Goal: Task Accomplishment & Management: Manage account settings

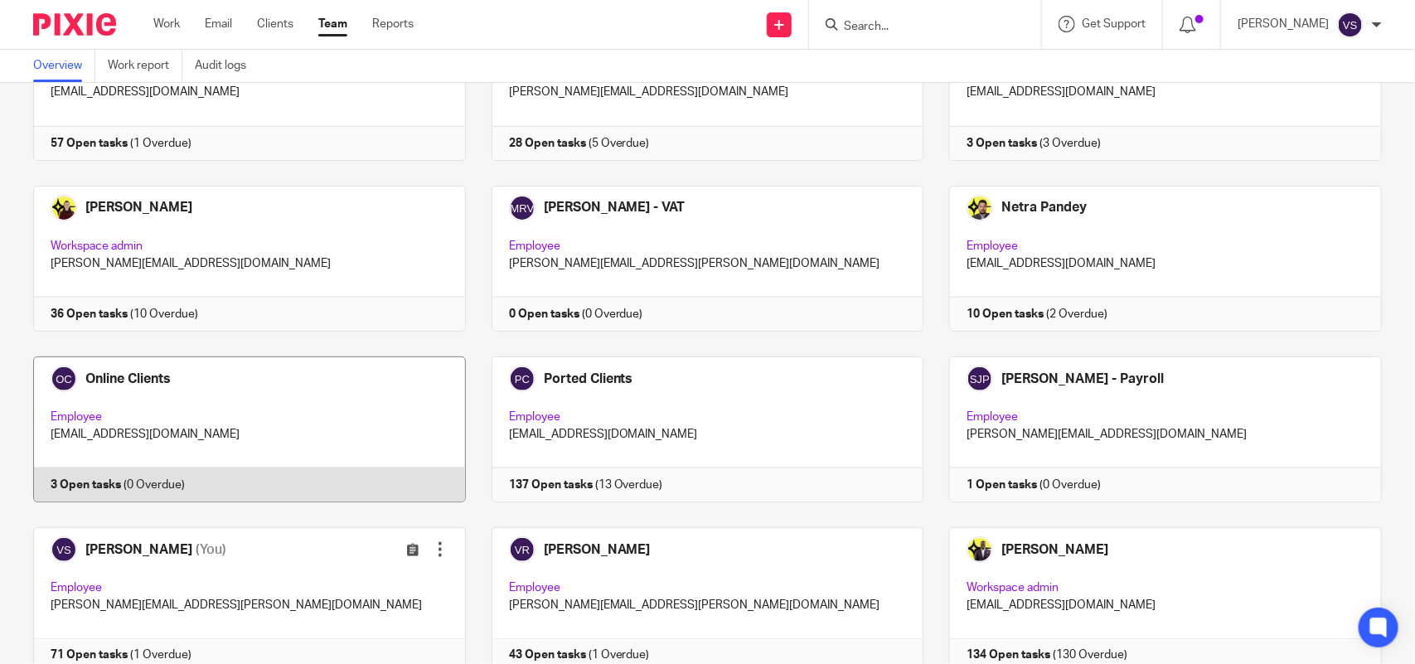
scroll to position [918, 0]
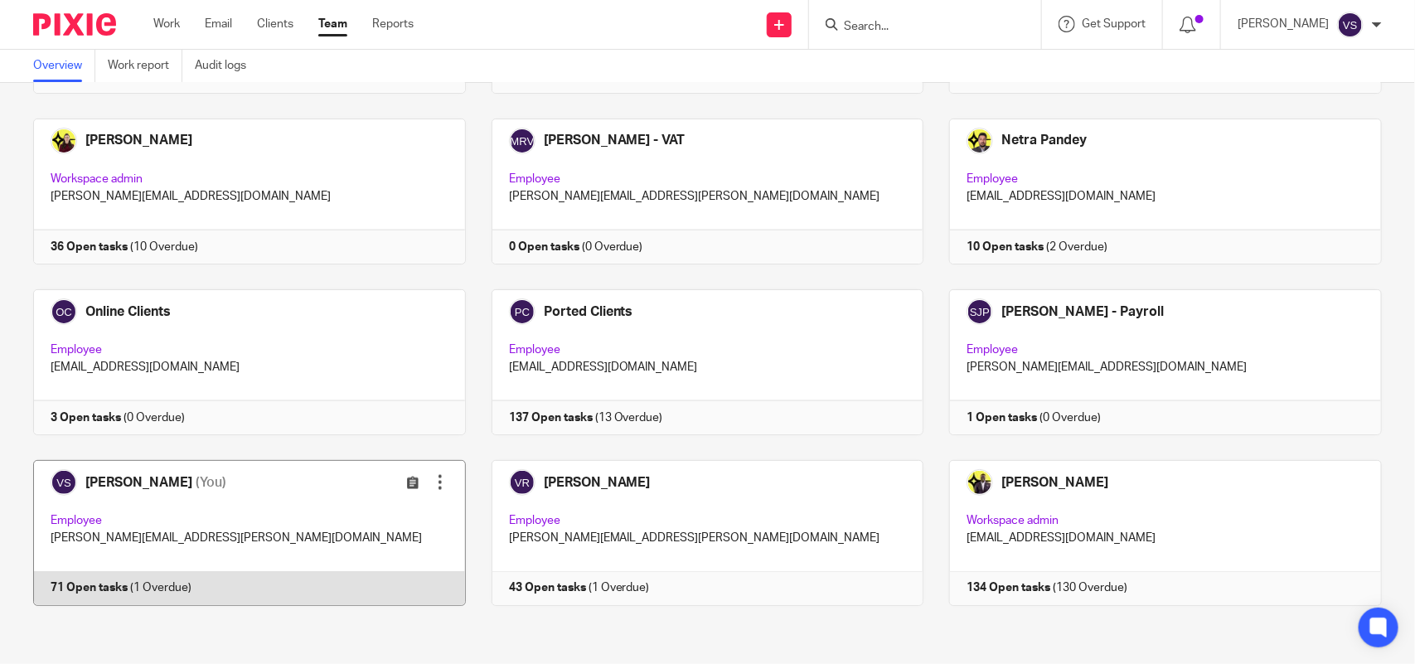
click at [259, 506] on link at bounding box center [236, 533] width 458 height 146
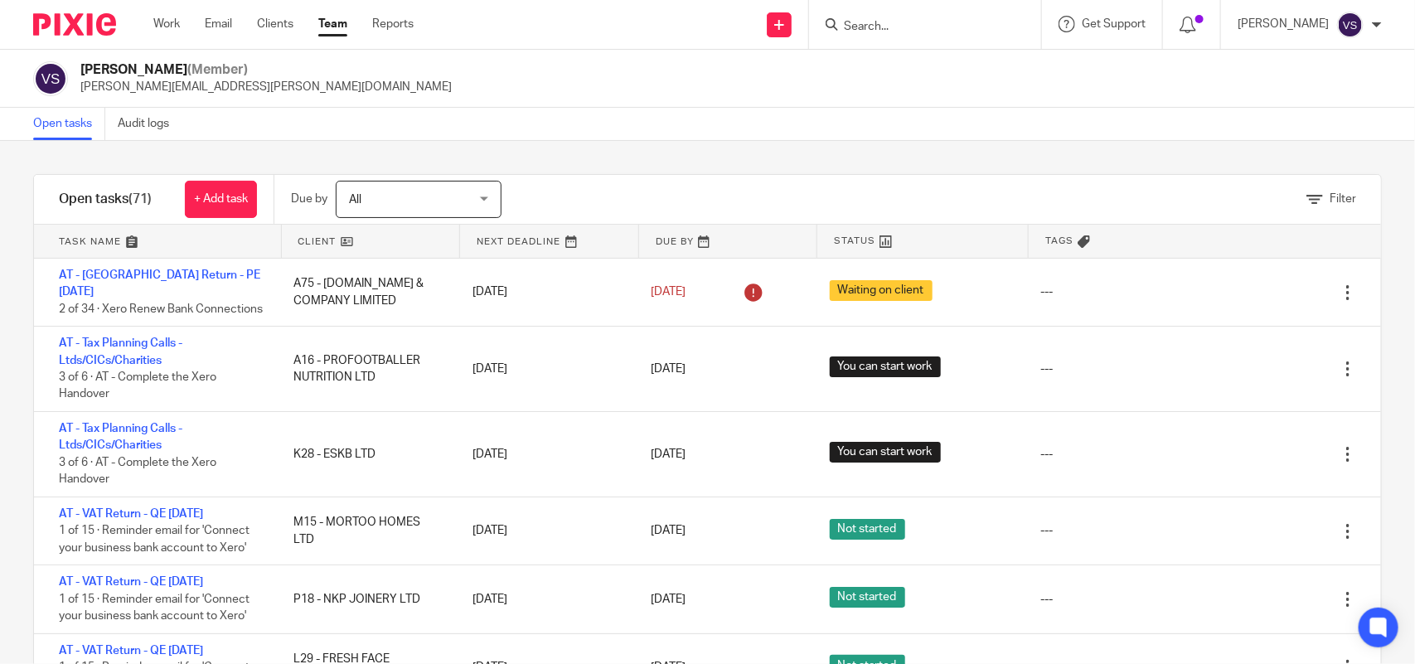
click at [935, 21] on input "Search" at bounding box center [916, 27] width 149 height 15
paste input "AMBER ELECTRICAL SERVICES LTD"
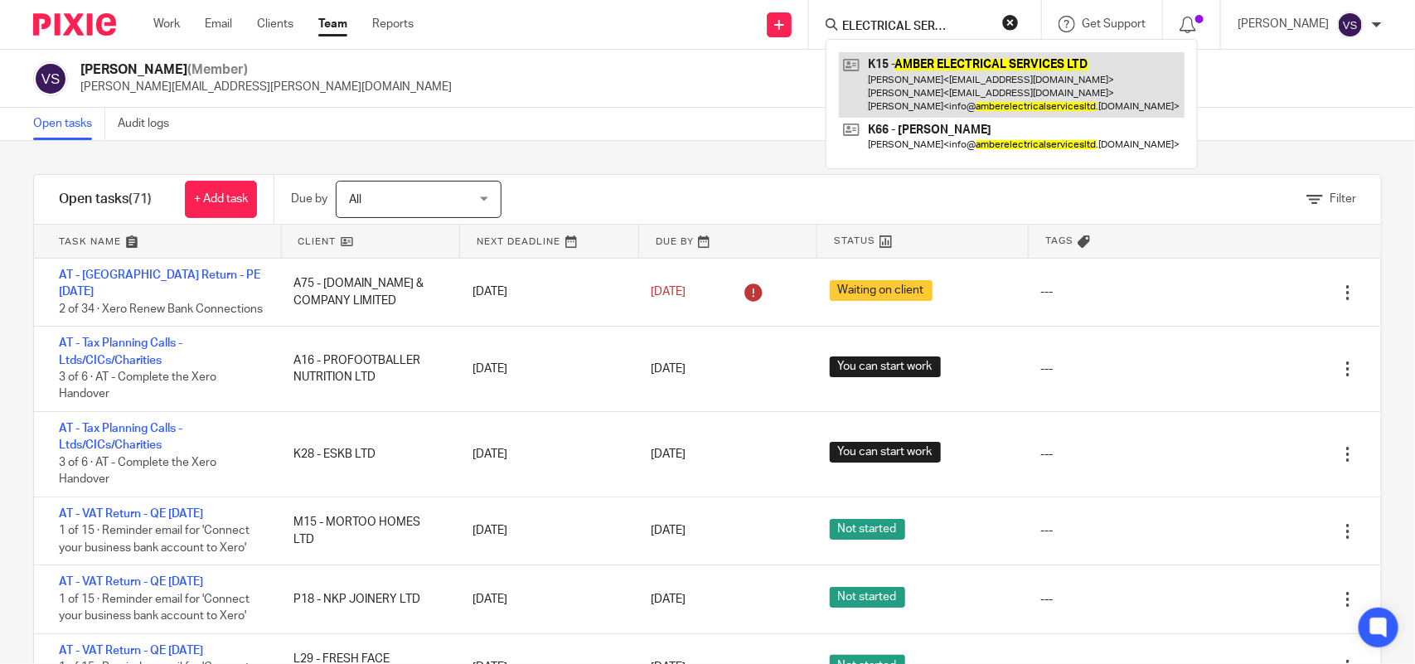
type input "AMBER ELECTRICAL SERVICES LTD"
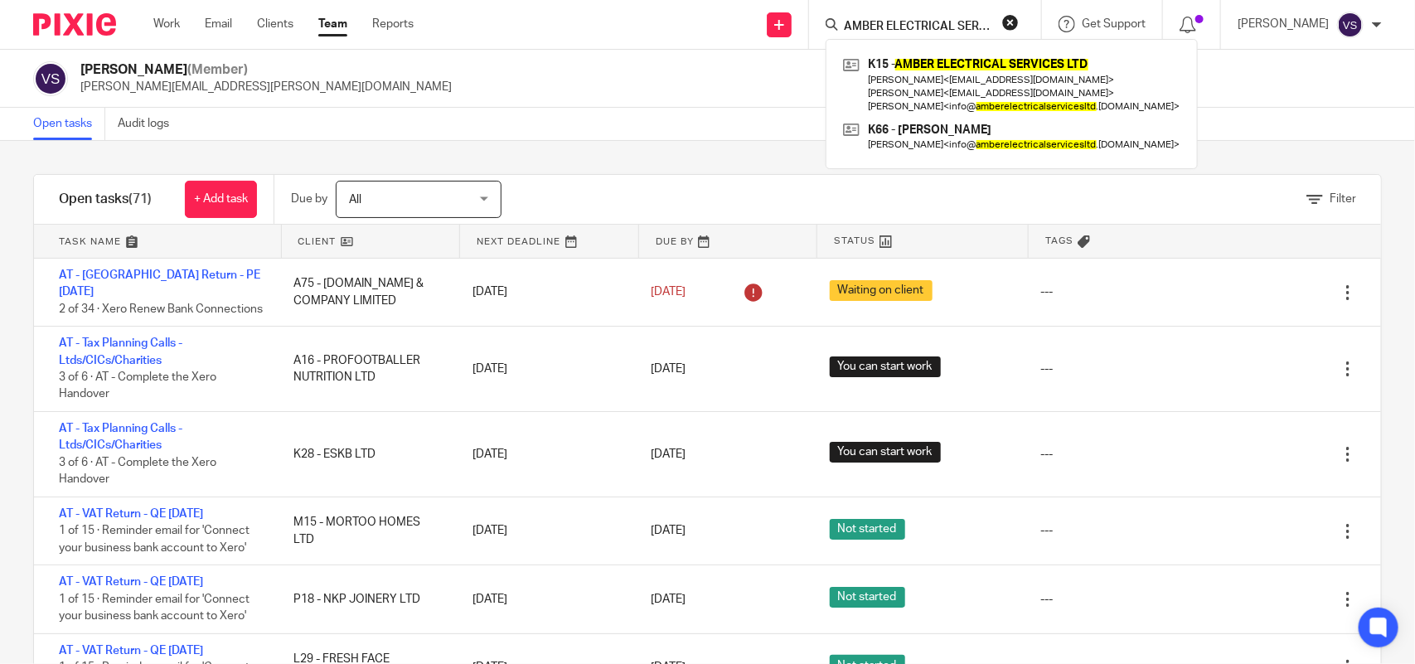
click at [1019, 23] on button "reset" at bounding box center [1010, 22] width 17 height 17
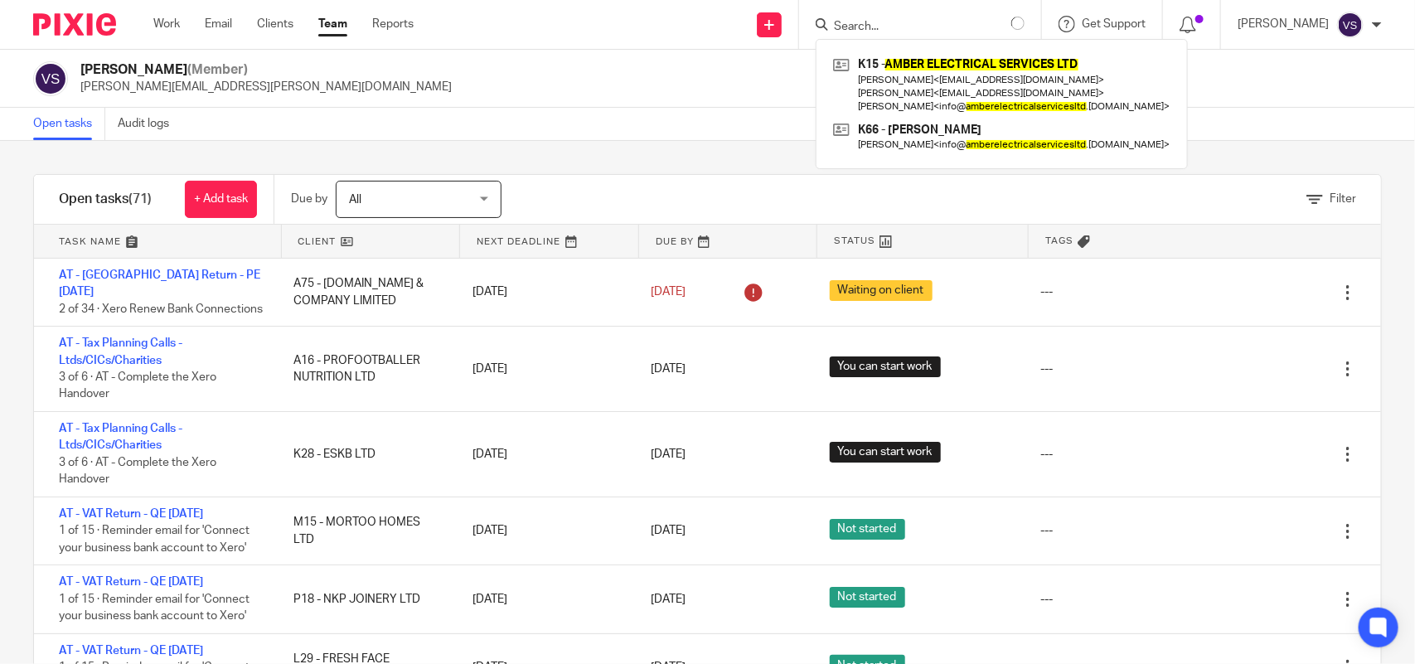
click at [922, 22] on input "Search" at bounding box center [906, 27] width 149 height 15
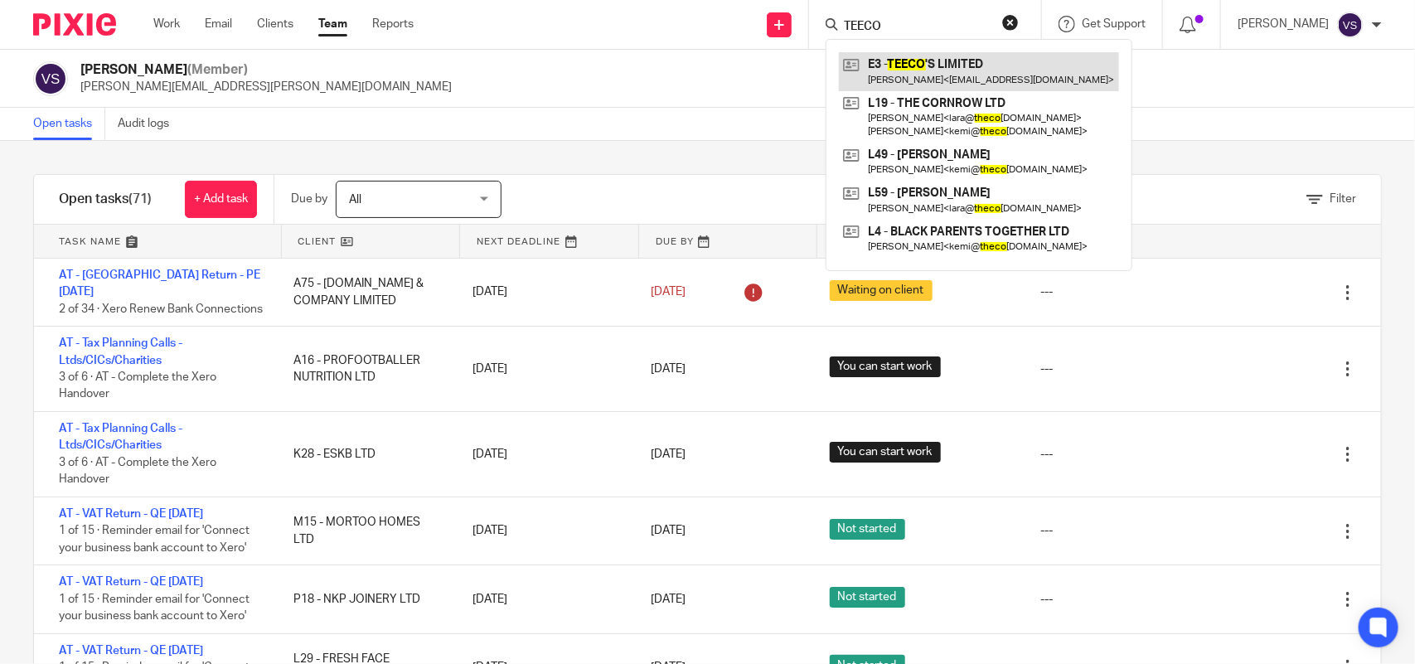
type input "TEECO"
click at [975, 60] on link at bounding box center [979, 71] width 280 height 38
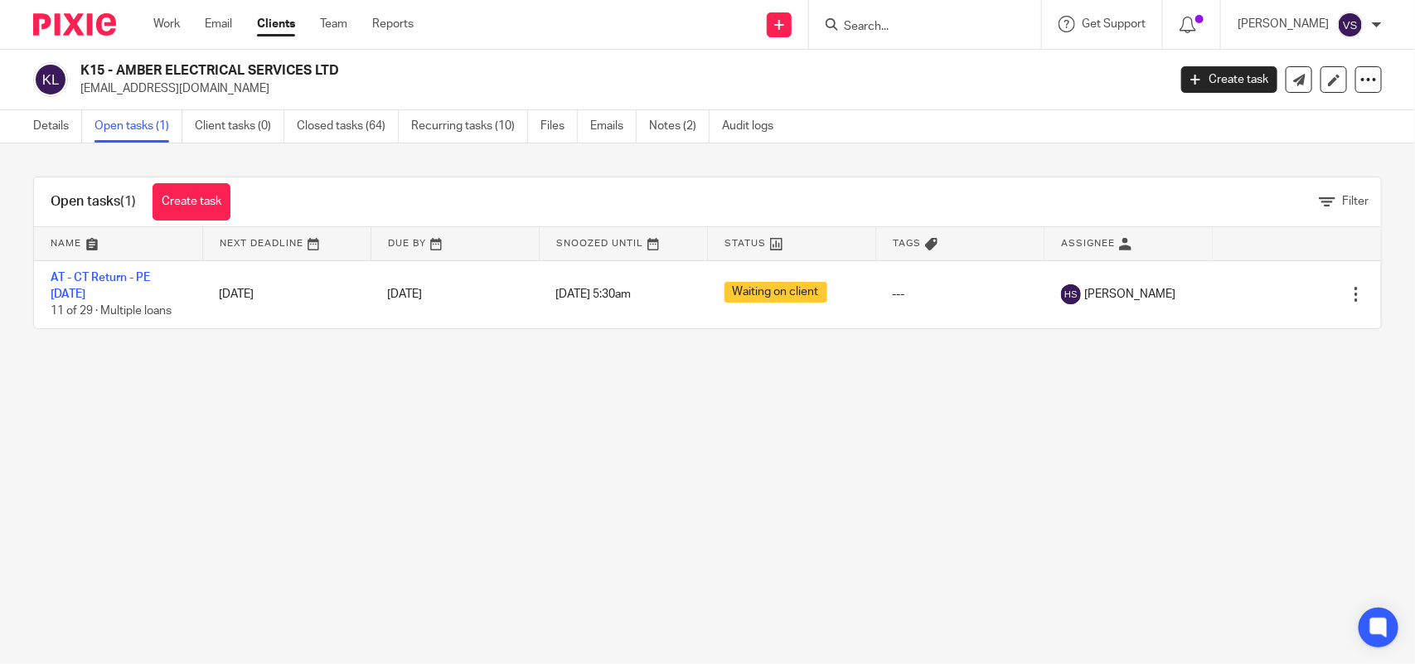
click at [921, 25] on input "Search" at bounding box center [916, 27] width 149 height 15
paste input "PLUSONETMEDIA LTD"
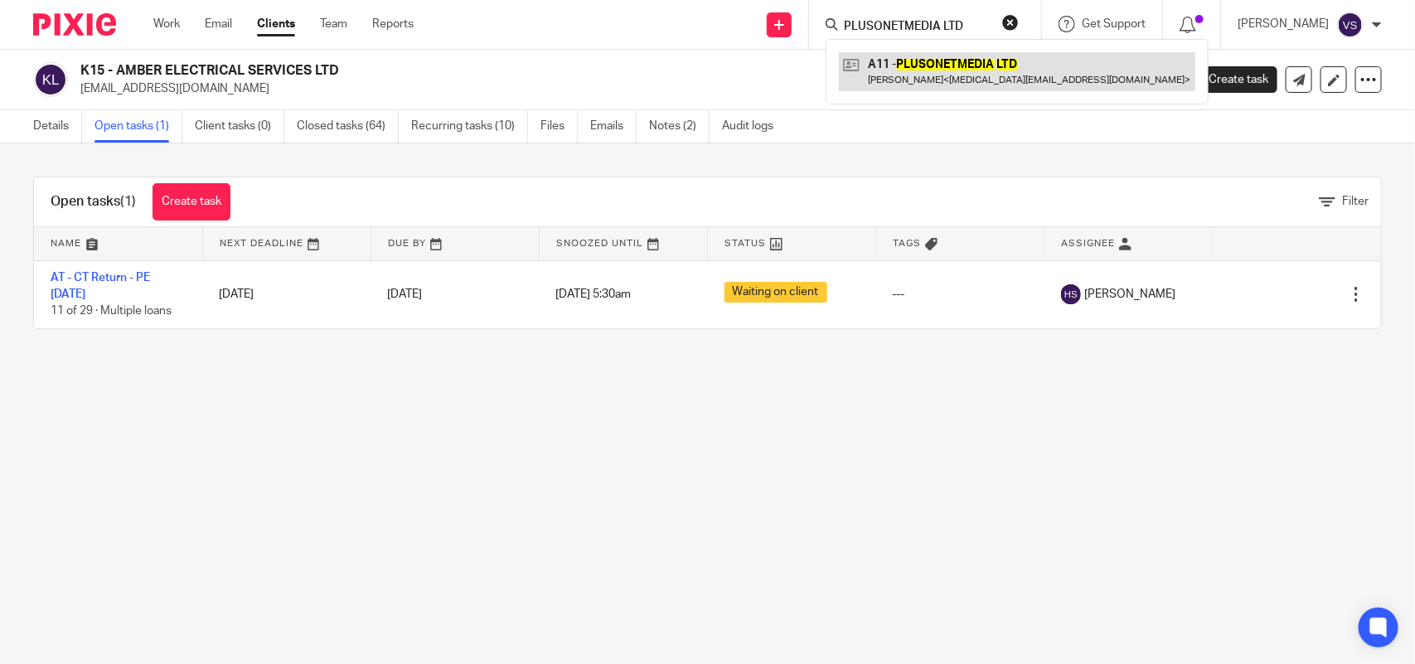
type input "PLUSONETMEDIA LTD"
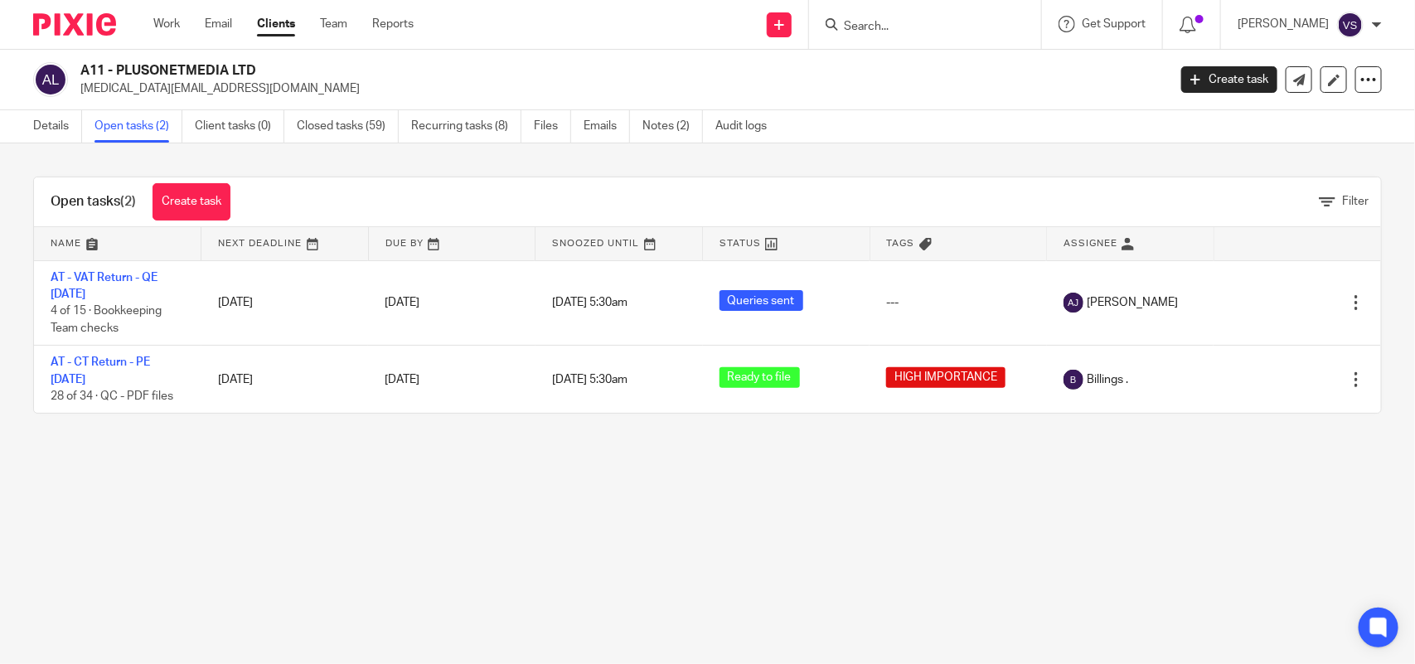
click at [917, 27] on input "Search" at bounding box center [916, 27] width 149 height 15
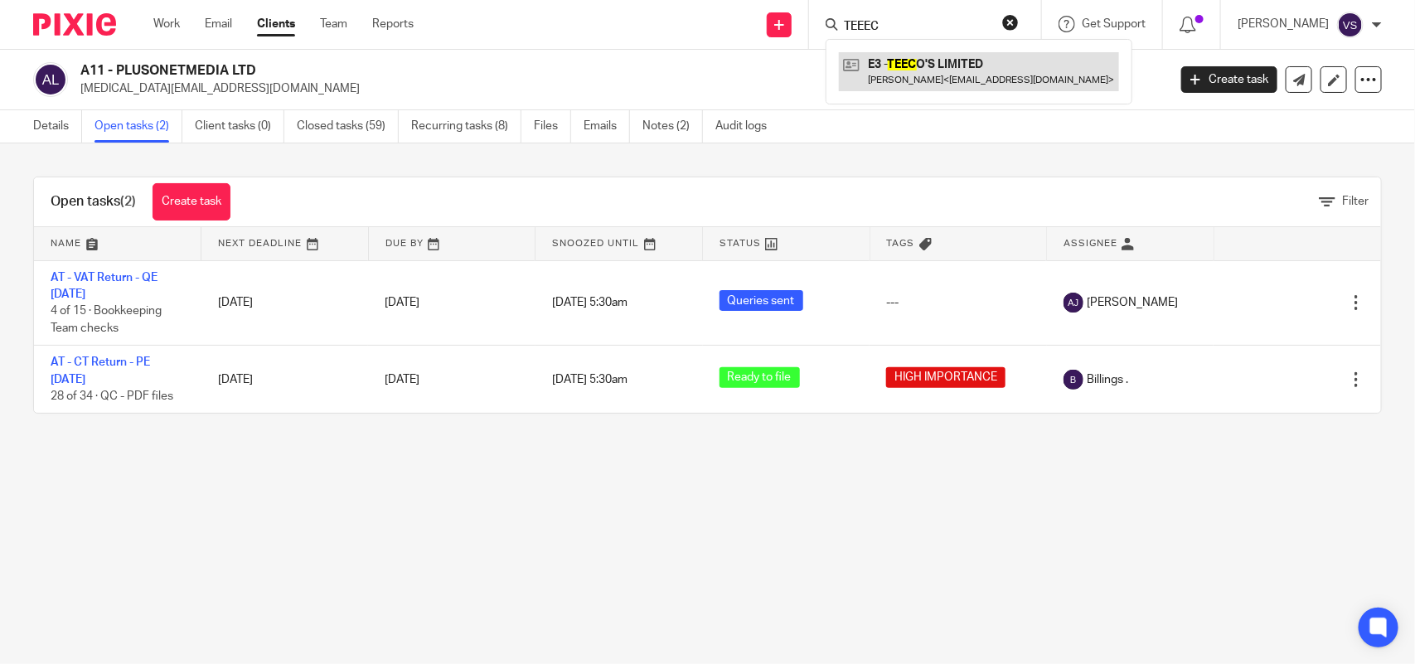
type input "TEEEC"
click at [1022, 69] on link at bounding box center [979, 71] width 280 height 38
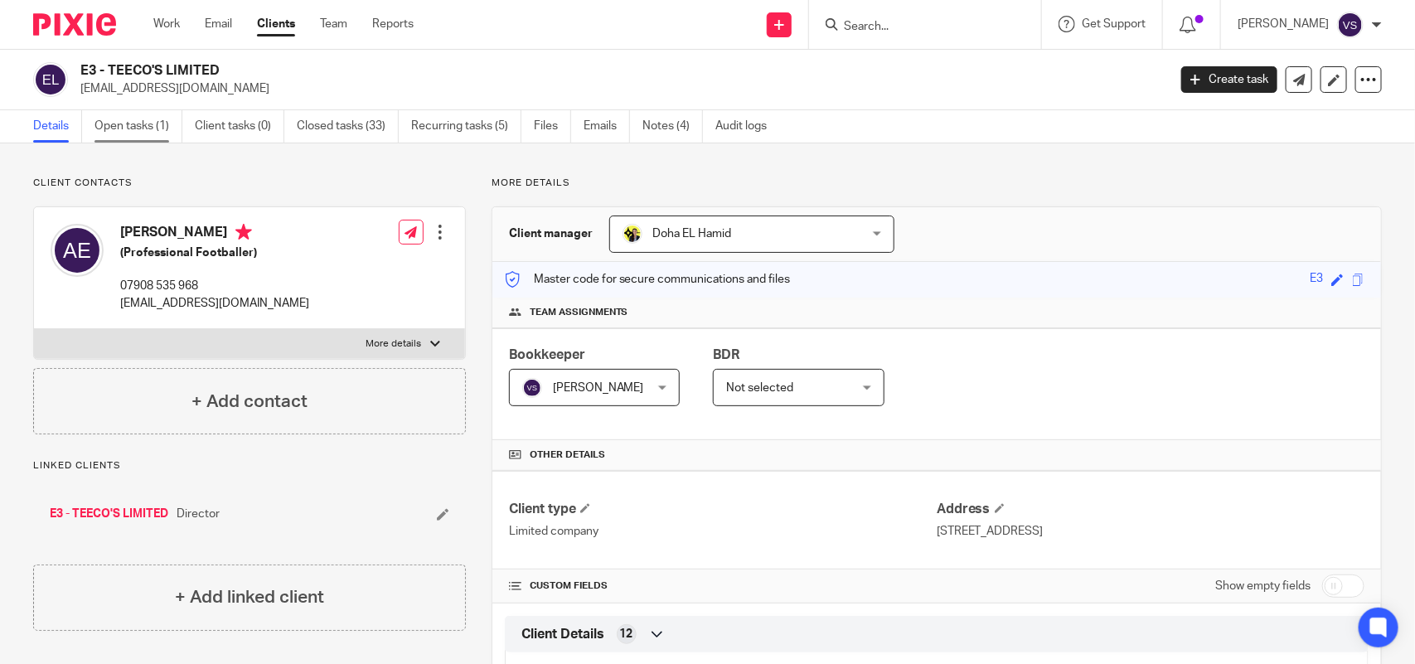
click at [145, 125] on link "Open tasks (1)" at bounding box center [138, 126] width 88 height 32
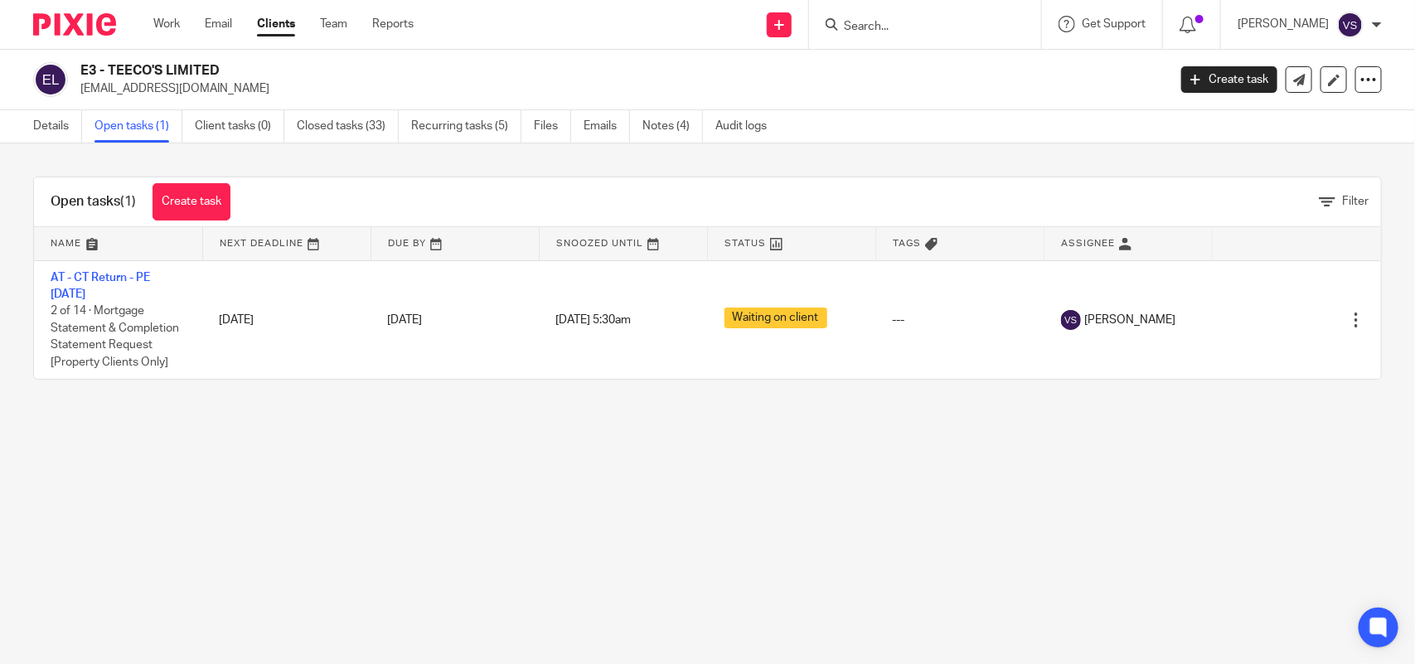
click at [449, 614] on main "E3 - TEECO'S LIMITED adee98@outlook.com Create task Update from Companies House…" at bounding box center [707, 332] width 1415 height 664
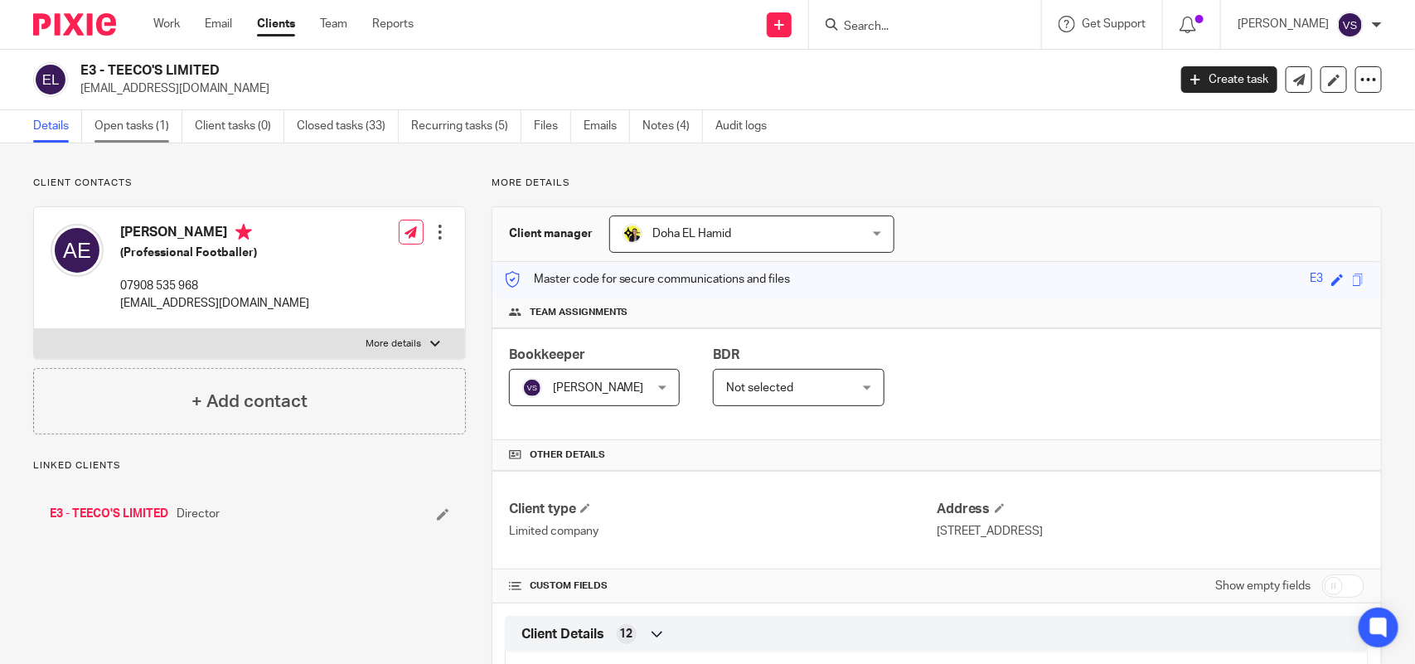
click at [133, 126] on link "Open tasks (1)" at bounding box center [138, 126] width 88 height 32
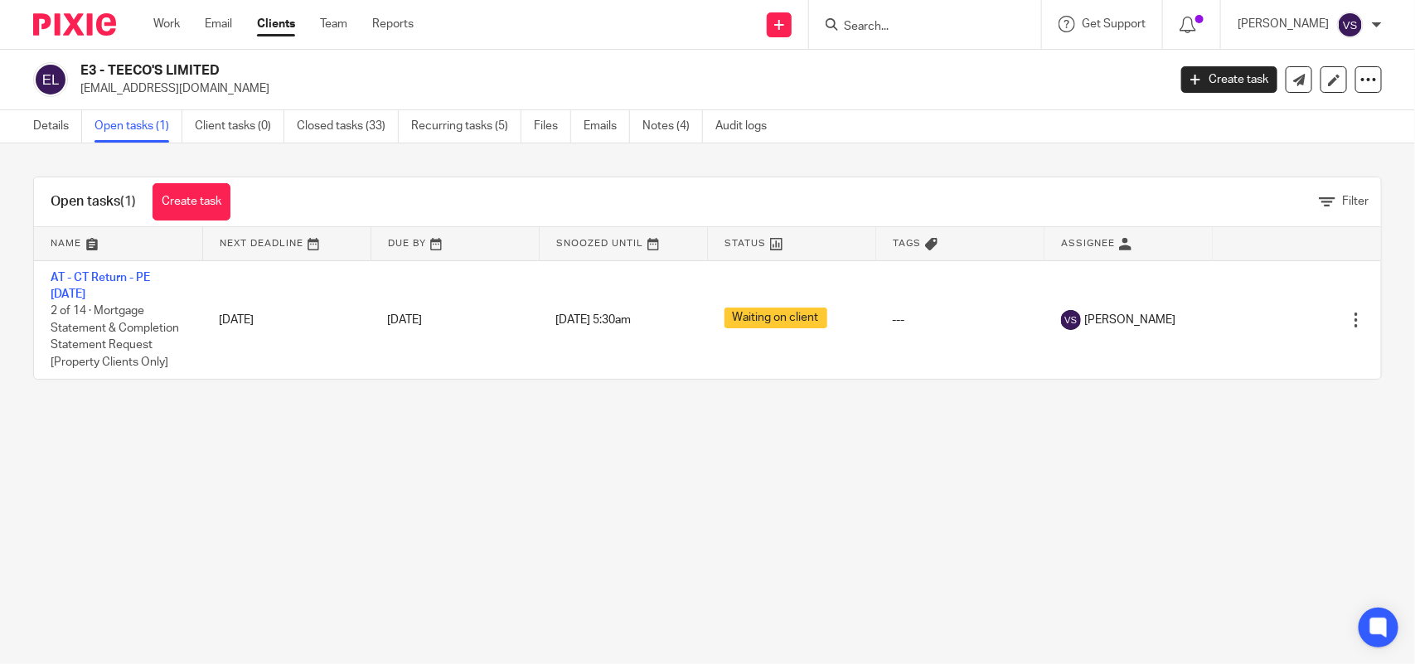
click at [924, 14] on form at bounding box center [930, 24] width 177 height 21
click at [933, 20] on input "Search" at bounding box center [916, 27] width 149 height 15
paste input "BRAINWAVE LABS LIMITED"
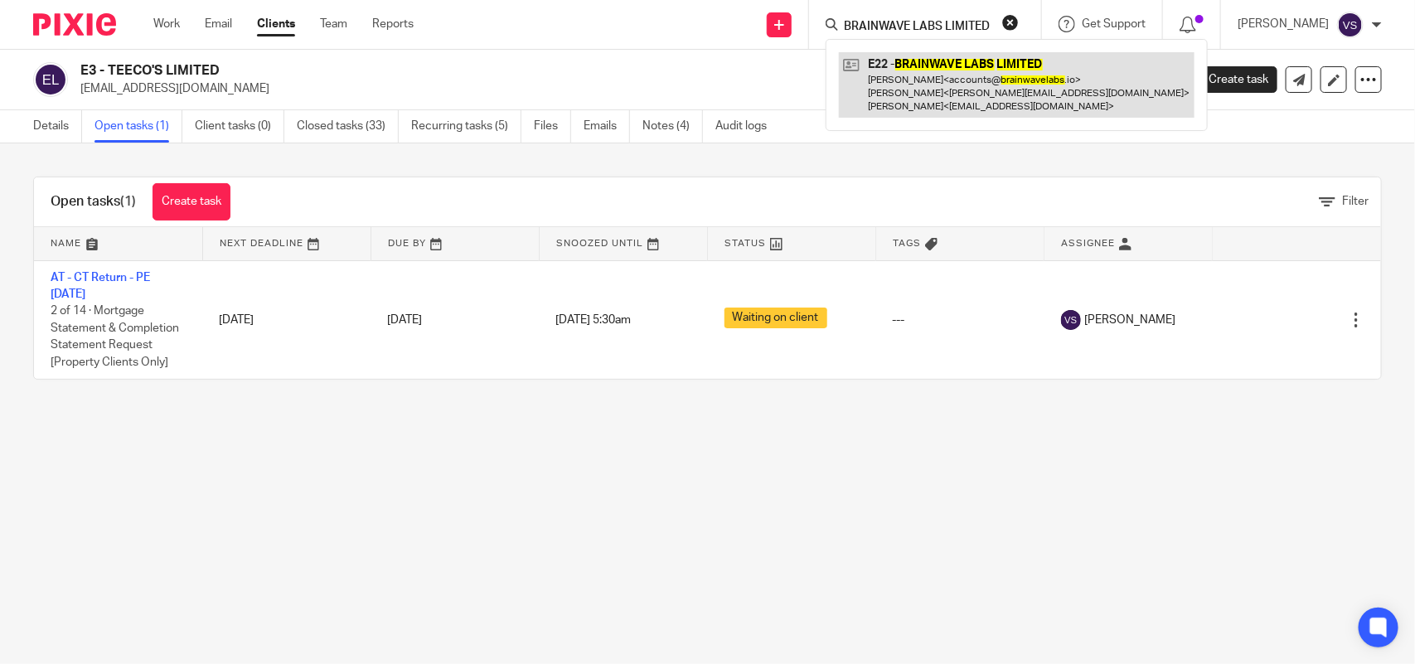
type input "BRAINWAVE LABS LIMITED"
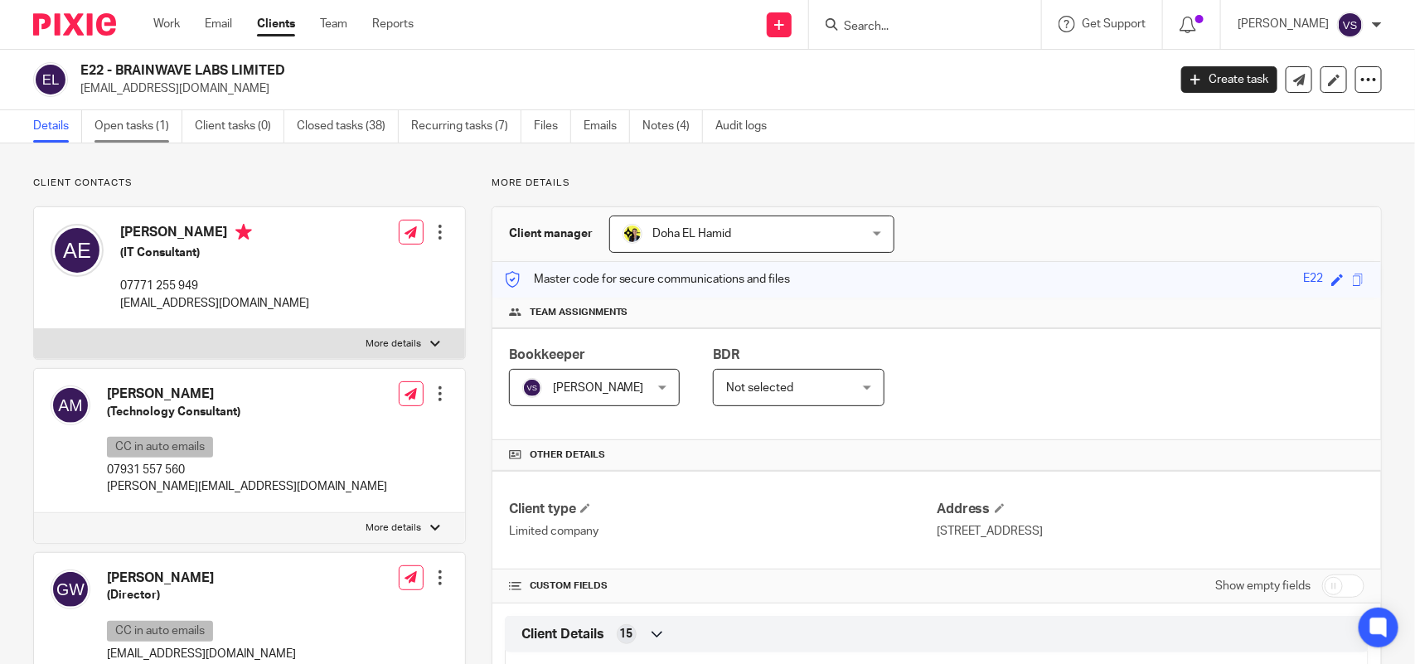
click at [118, 119] on link "Open tasks (1)" at bounding box center [138, 126] width 88 height 32
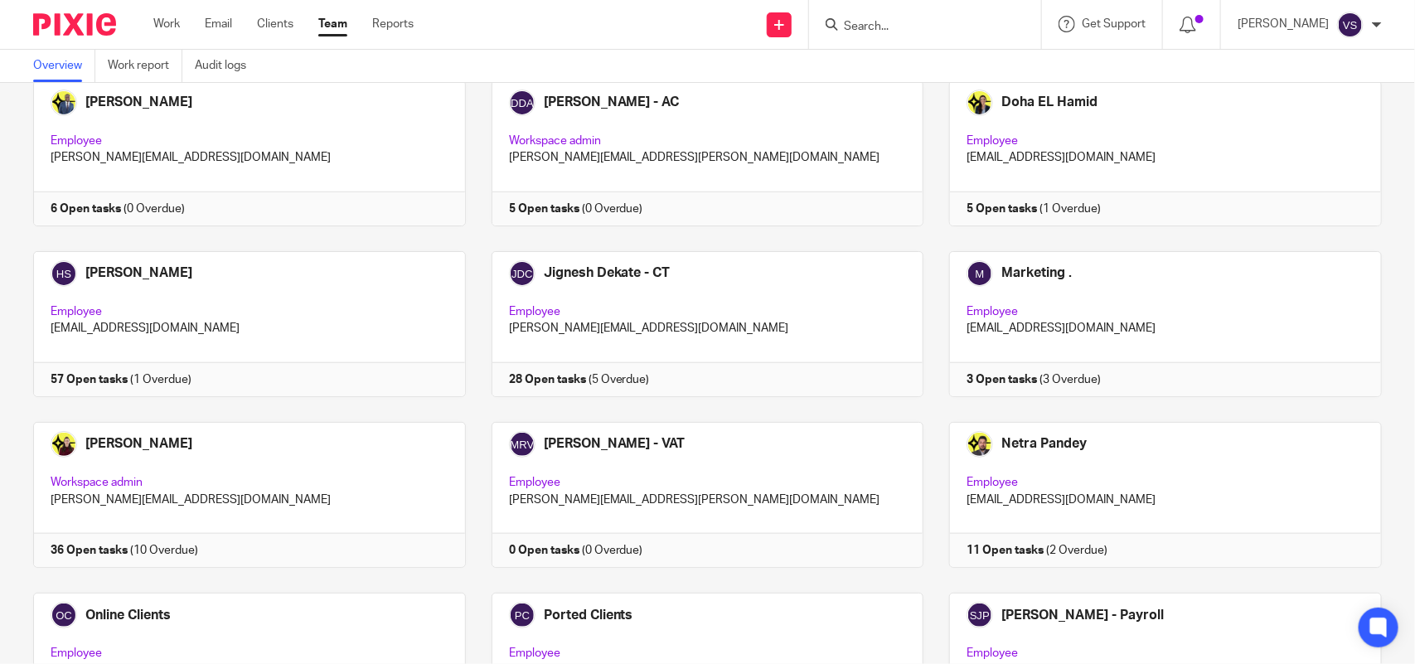
scroll to position [918, 0]
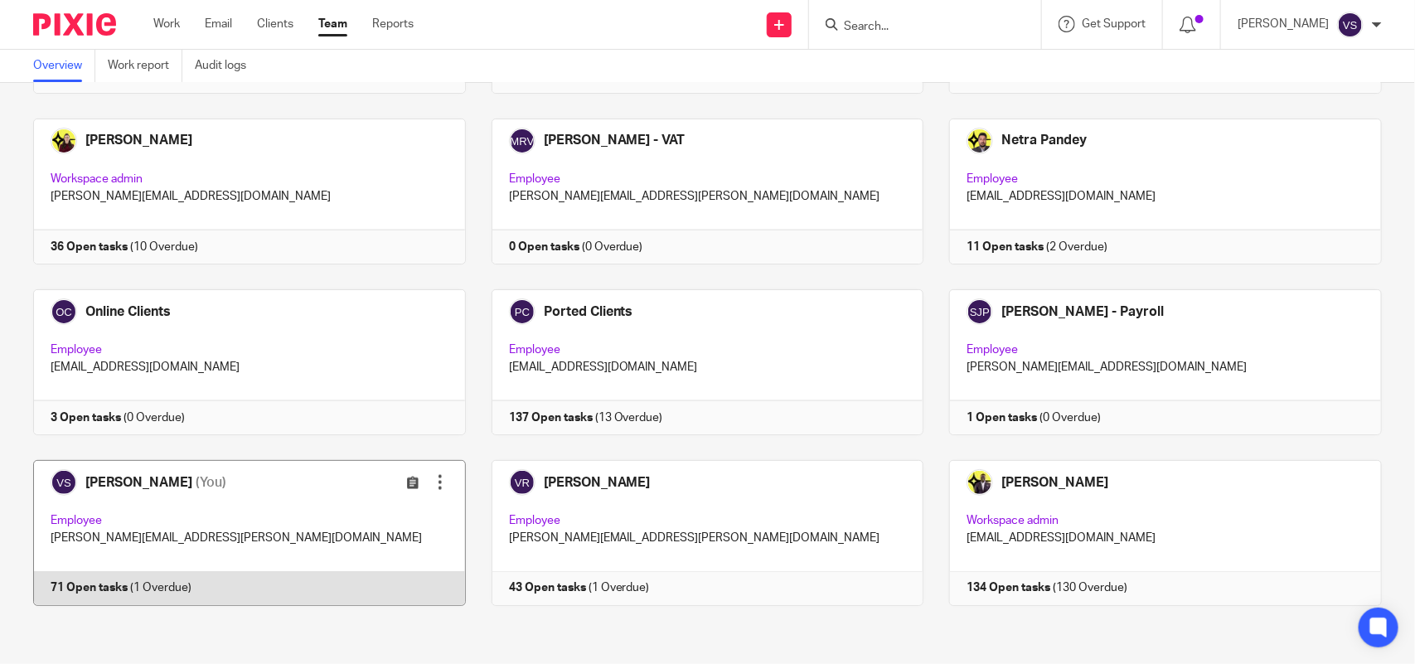
click at [292, 514] on link at bounding box center [236, 533] width 458 height 146
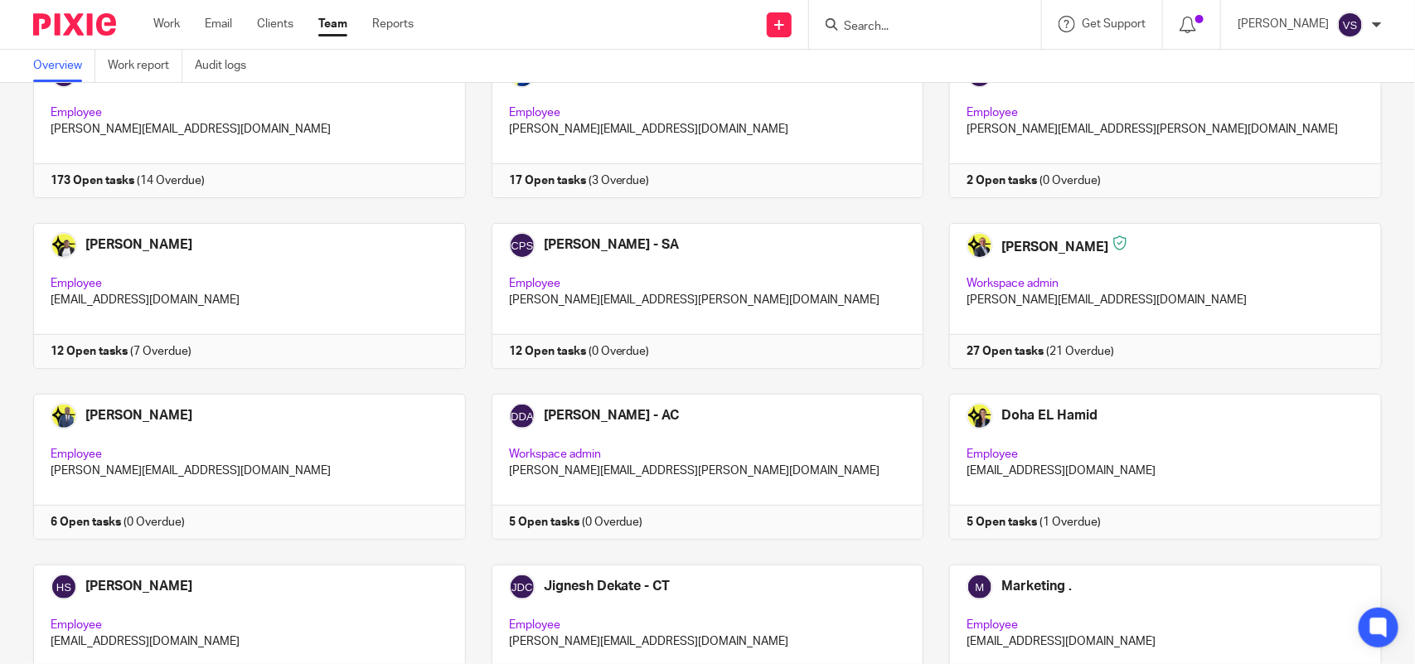
scroll to position [0, 0]
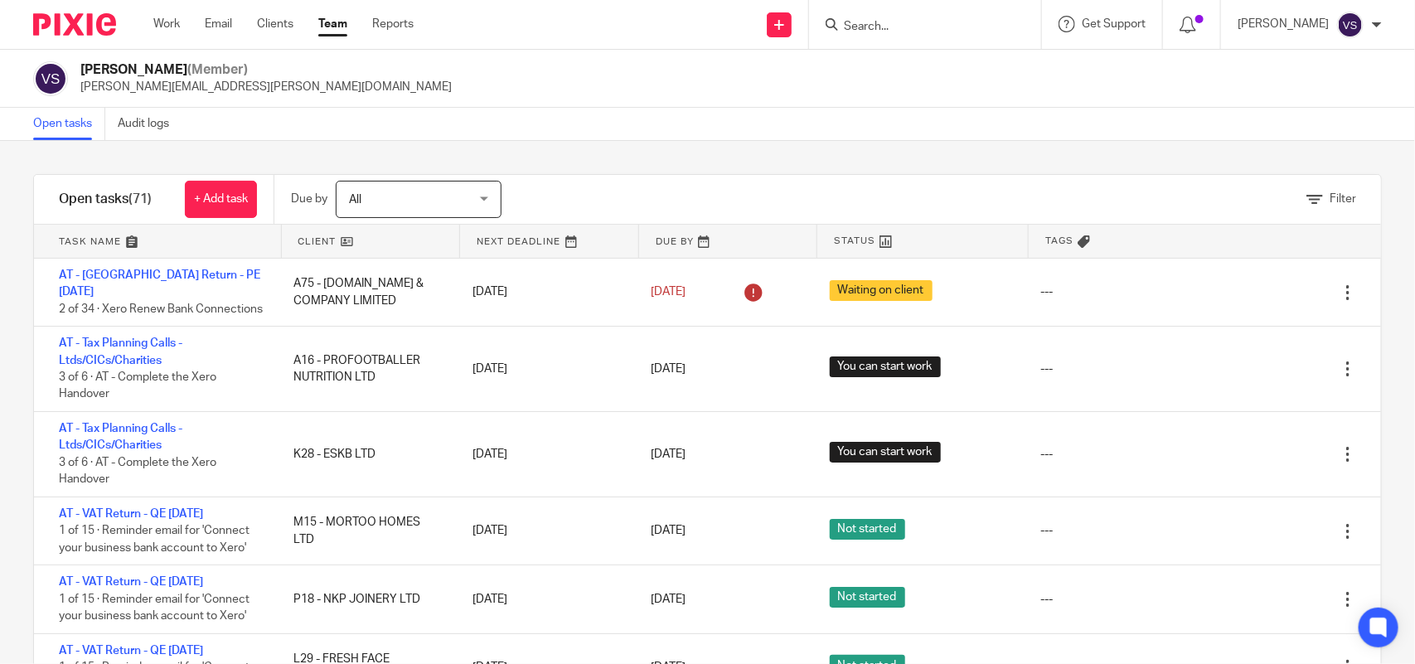
click at [903, 22] on input "Search" at bounding box center [916, 27] width 149 height 15
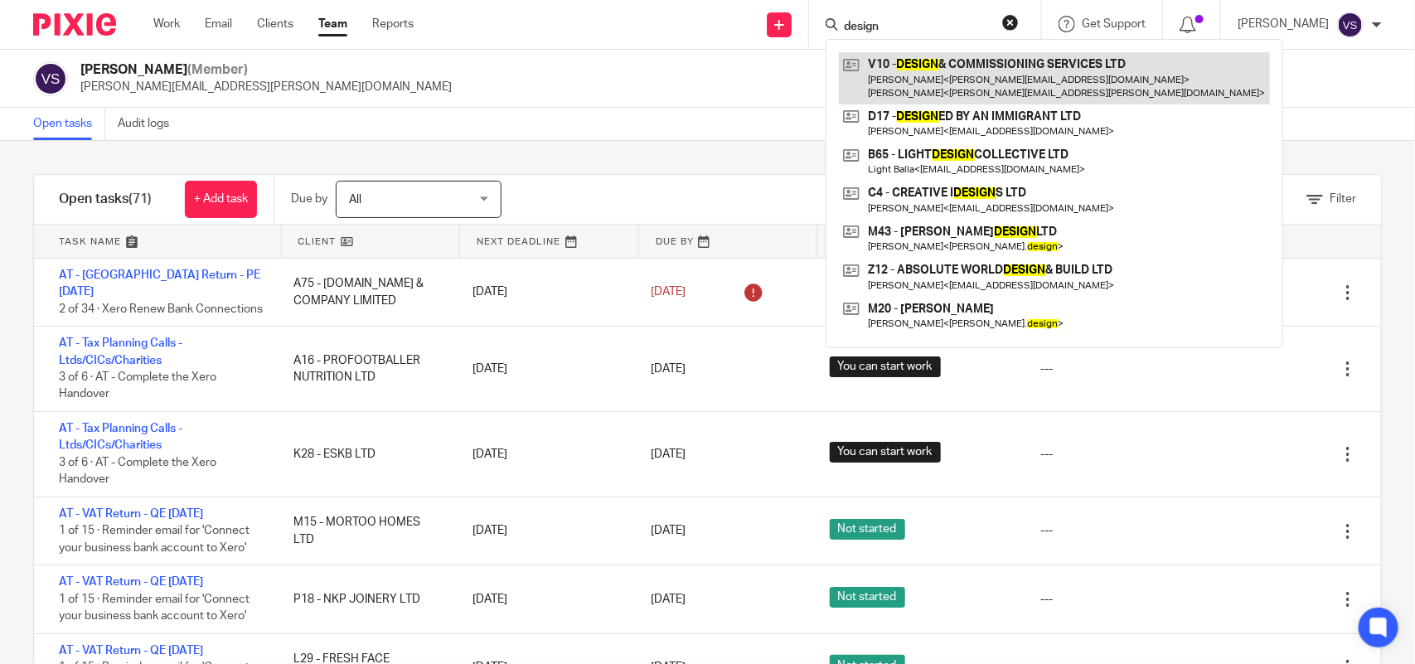
type input "design"
click at [975, 62] on link at bounding box center [1054, 77] width 431 height 51
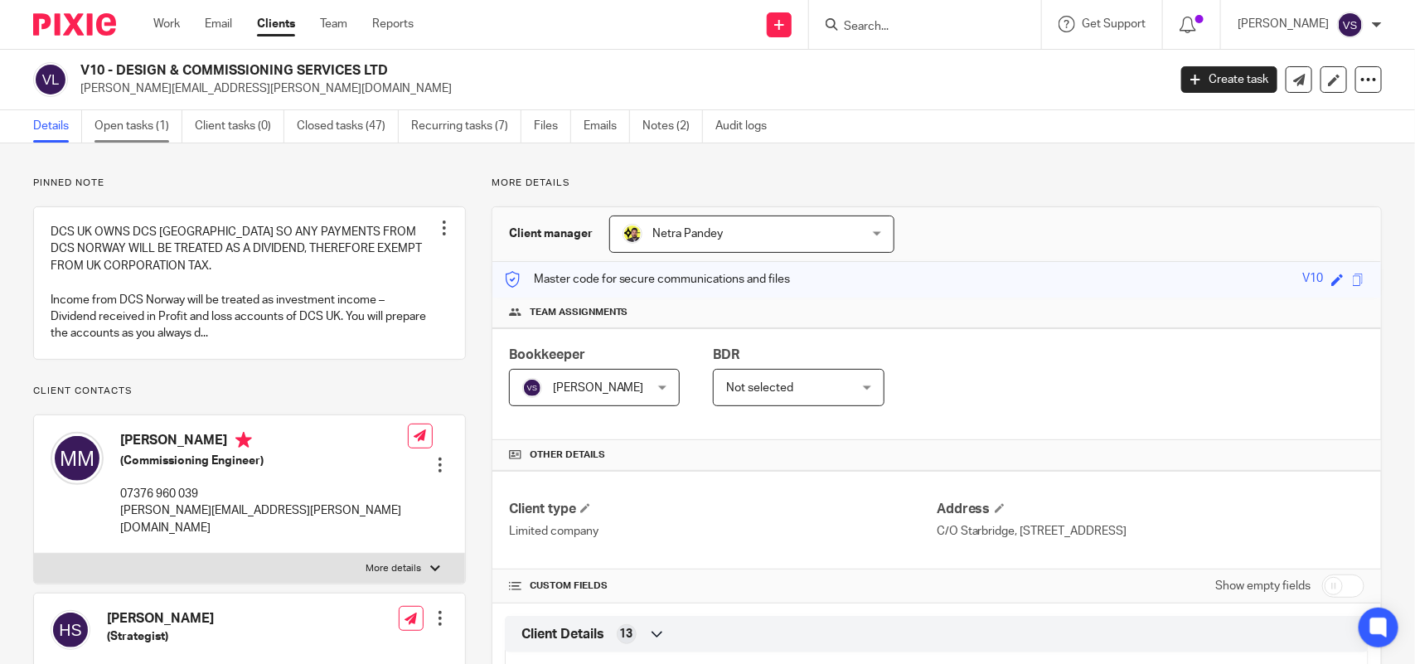
click at [138, 133] on link "Open tasks (1)" at bounding box center [138, 126] width 88 height 32
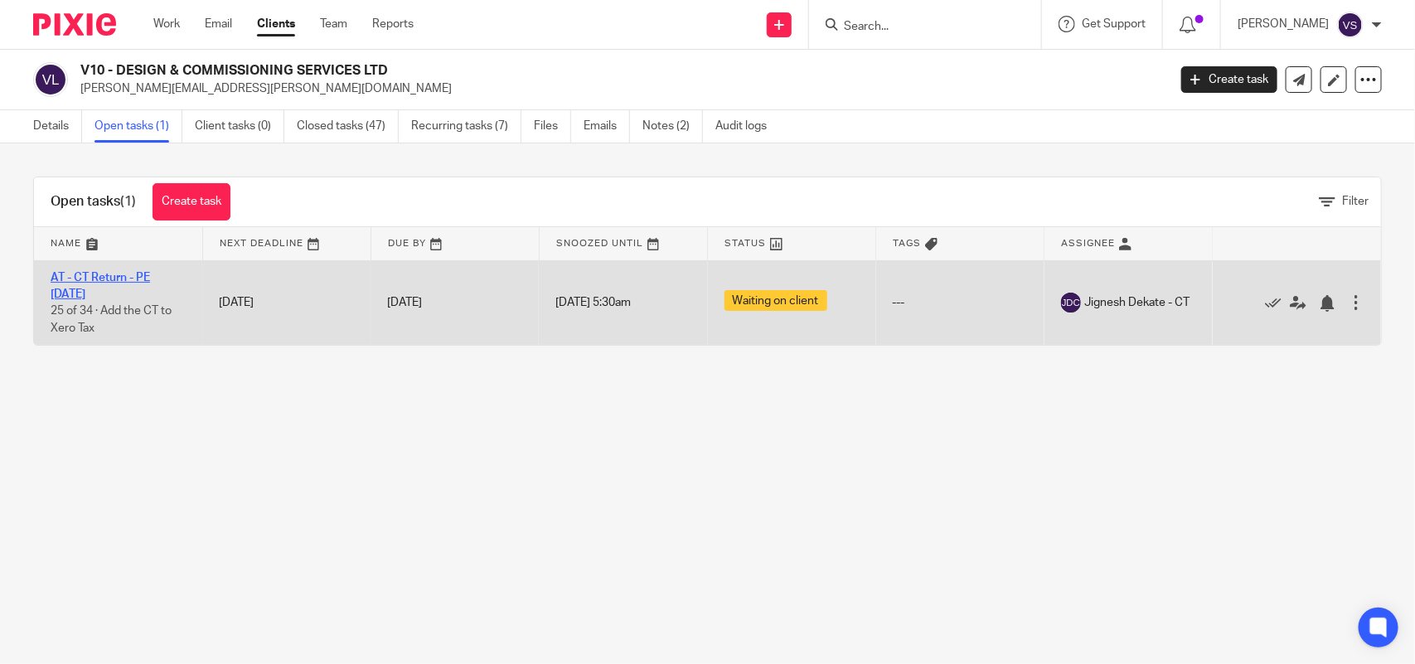
click at [118, 279] on link "AT - CT Return - PE [DATE]" at bounding box center [100, 286] width 99 height 28
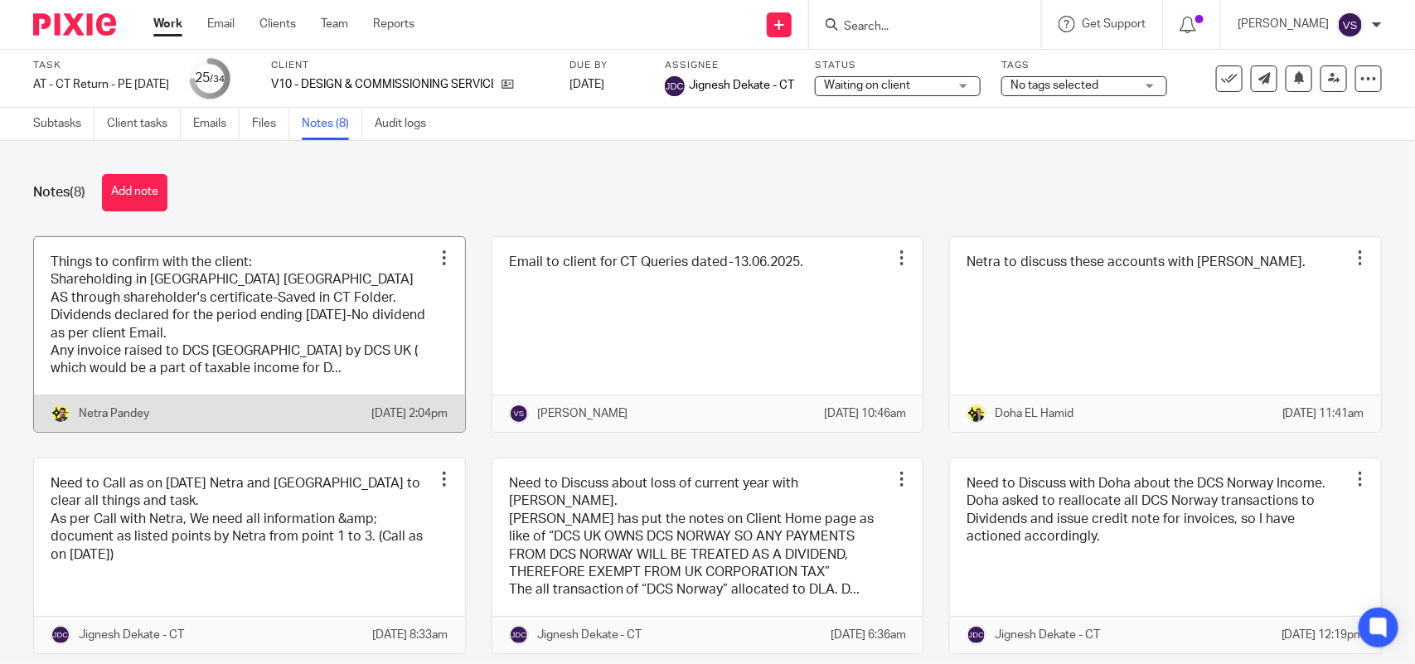
click at [391, 294] on link at bounding box center [249, 334] width 431 height 195
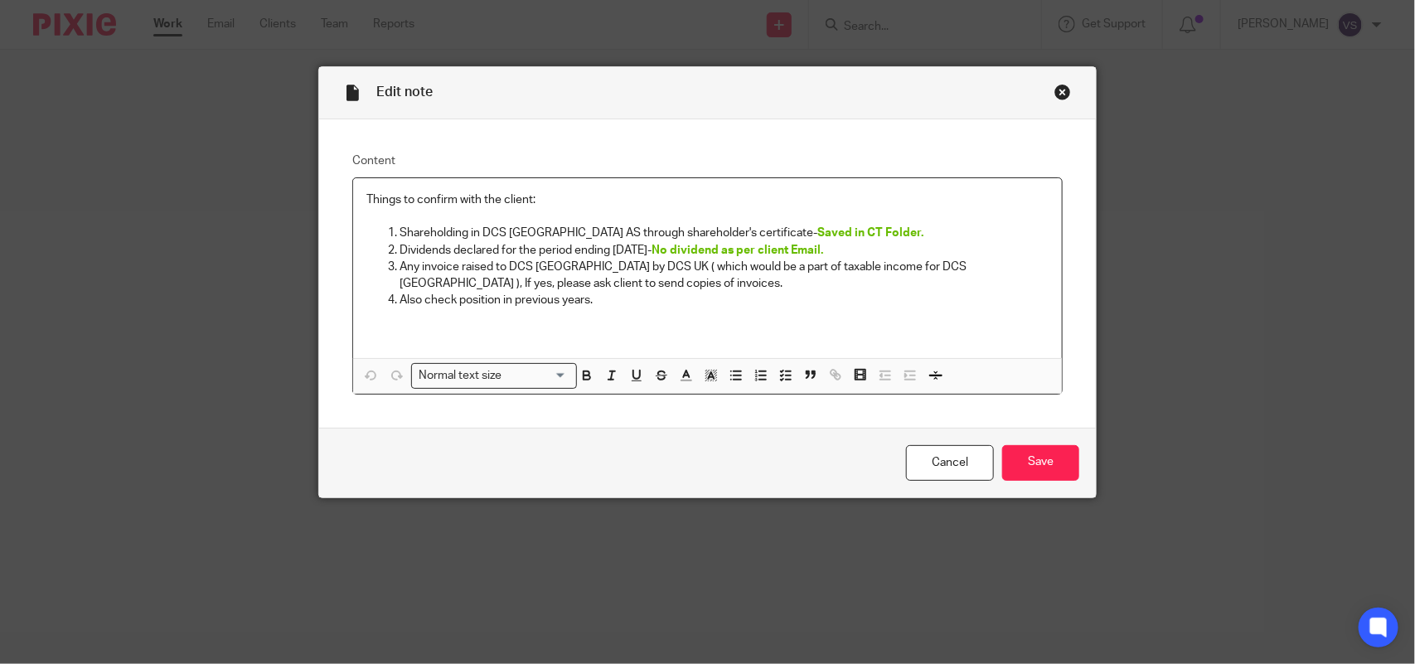
click at [556, 283] on p "Any invoice raised to DCS [GEOGRAPHIC_DATA] by DCS UK ( which would be a part o…" at bounding box center [723, 276] width 649 height 34
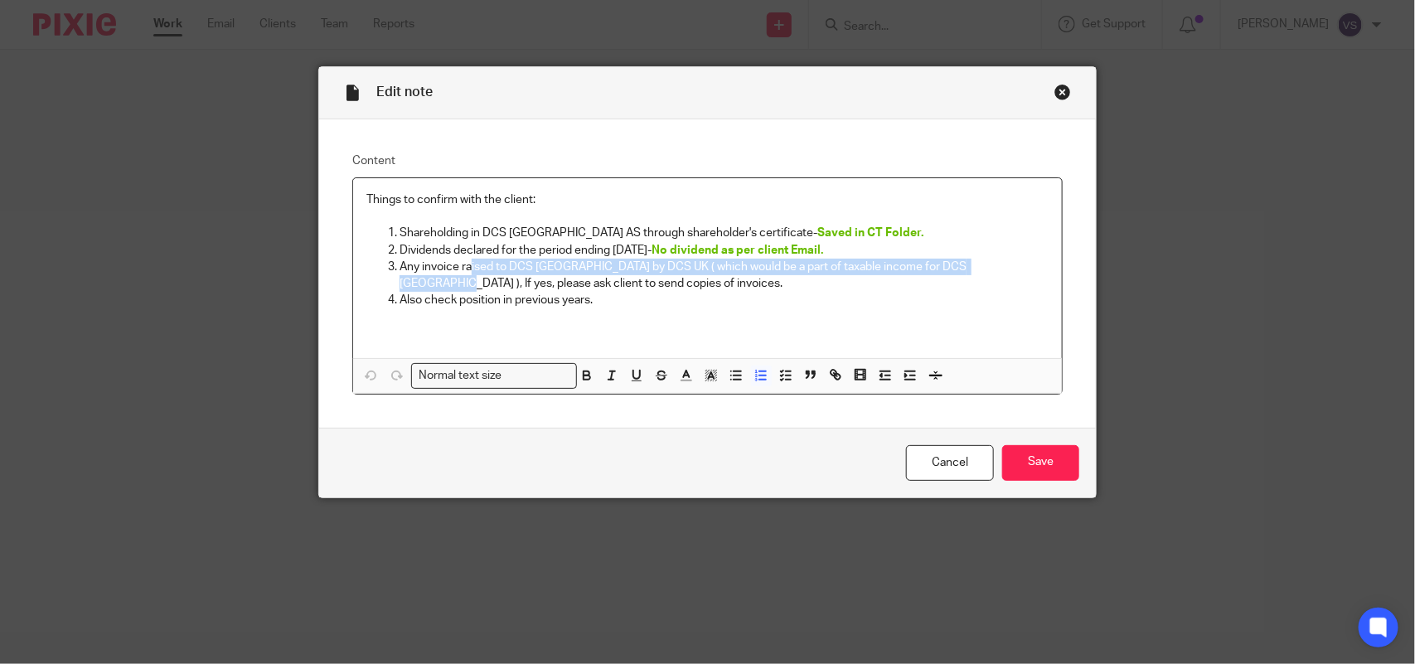
drag, startPoint x: 462, startPoint y: 270, endPoint x: 993, endPoint y: 269, distance: 531.2
click at [993, 269] on p "Any invoice raised to DCS [GEOGRAPHIC_DATA] by DCS UK ( which would be a part o…" at bounding box center [723, 276] width 649 height 34
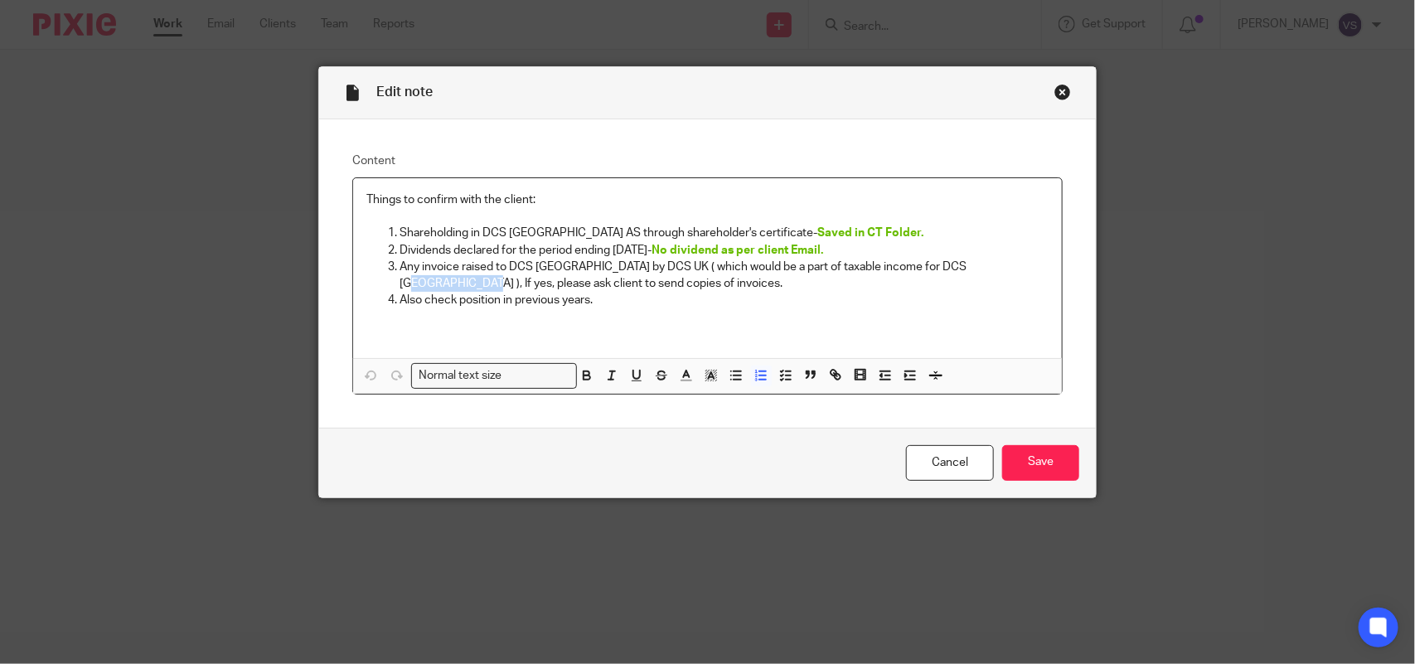
drag, startPoint x: 946, startPoint y: 263, endPoint x: 1015, endPoint y: 271, distance: 69.3
click at [1015, 271] on p "Any invoice raised to DCS [GEOGRAPHIC_DATA] by DCS UK ( which would be a part o…" at bounding box center [723, 276] width 649 height 34
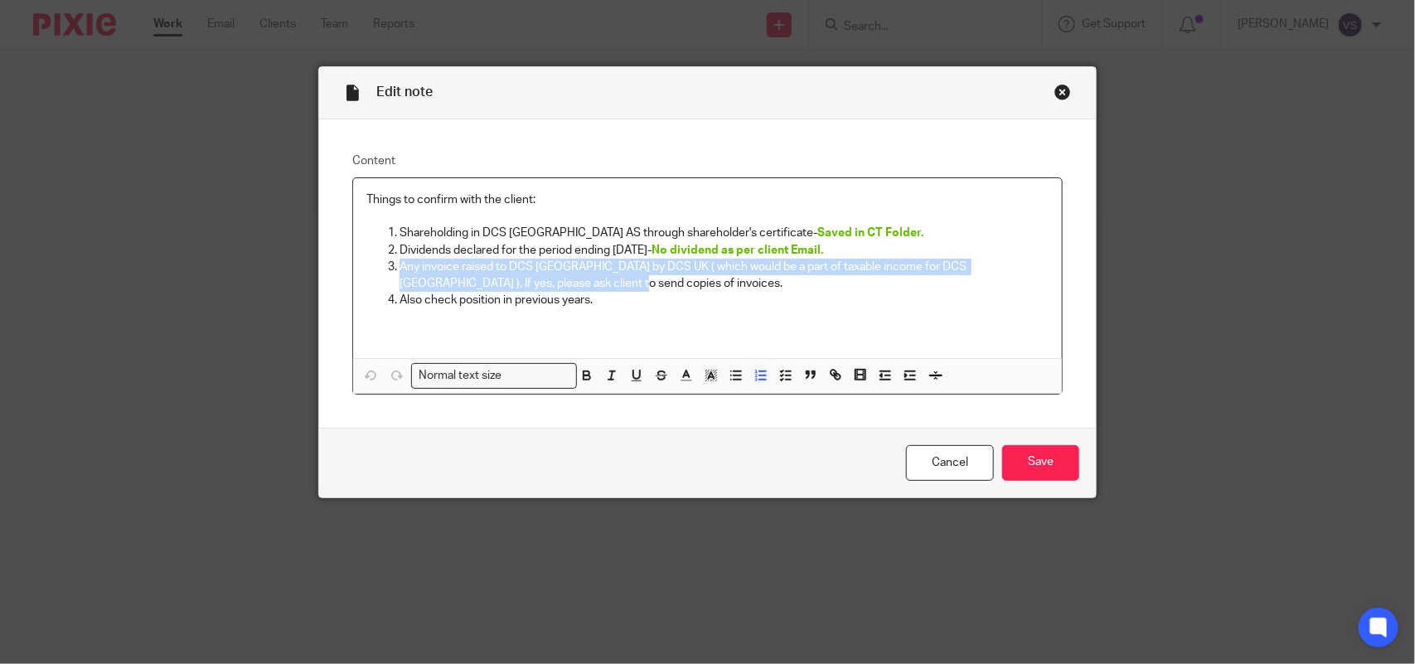
drag, startPoint x: 531, startPoint y: 283, endPoint x: 395, endPoint y: 264, distance: 137.4
click at [399, 264] on p "Any invoice raised to DCS [GEOGRAPHIC_DATA] by DCS UK ( which would be a part o…" at bounding box center [723, 276] width 649 height 34
